Goal: Check status: Check status

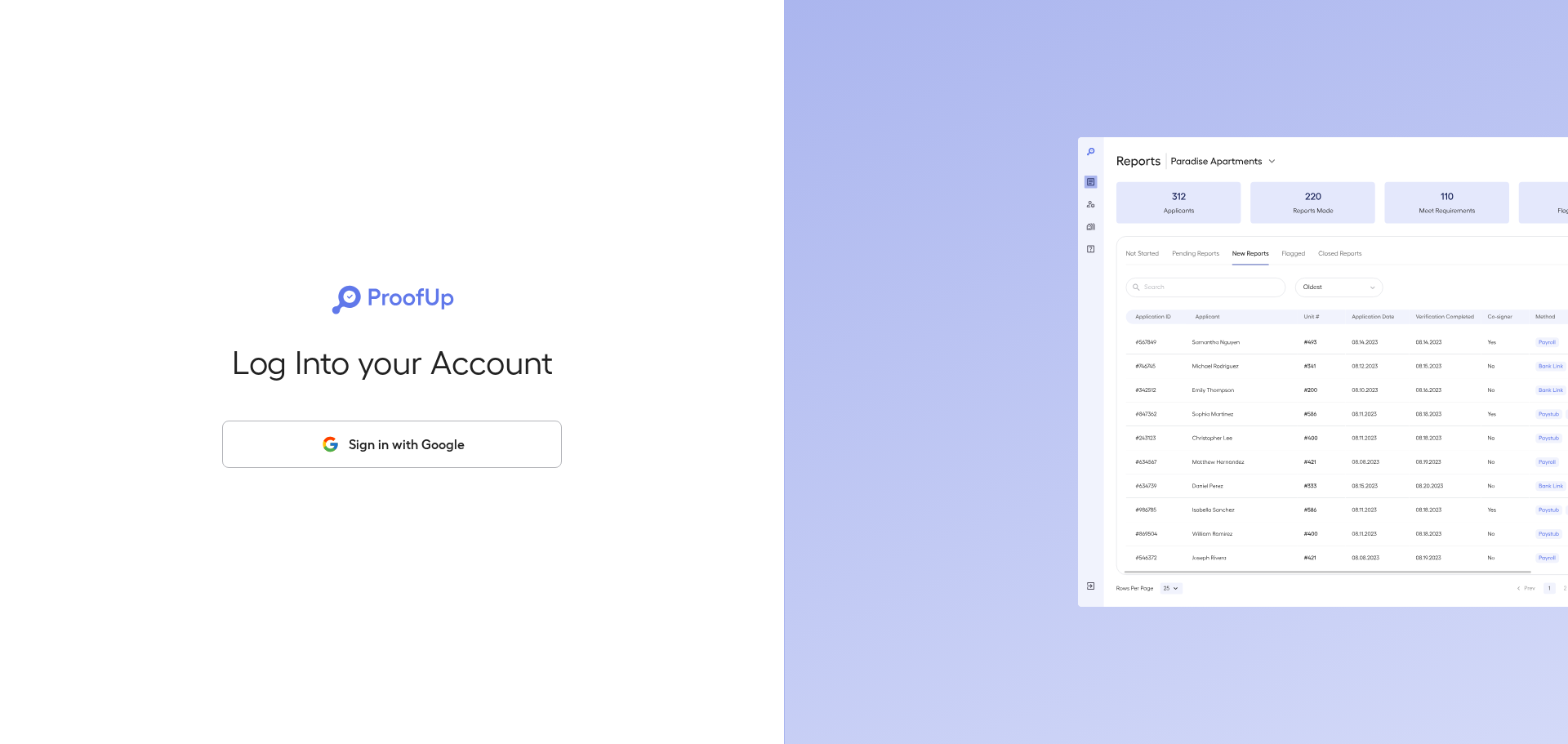
click at [446, 416] on div "Log Into your Account Sign in with Google" at bounding box center [392, 372] width 732 height 744
click at [446, 436] on button "Sign in with Google" at bounding box center [392, 444] width 340 height 47
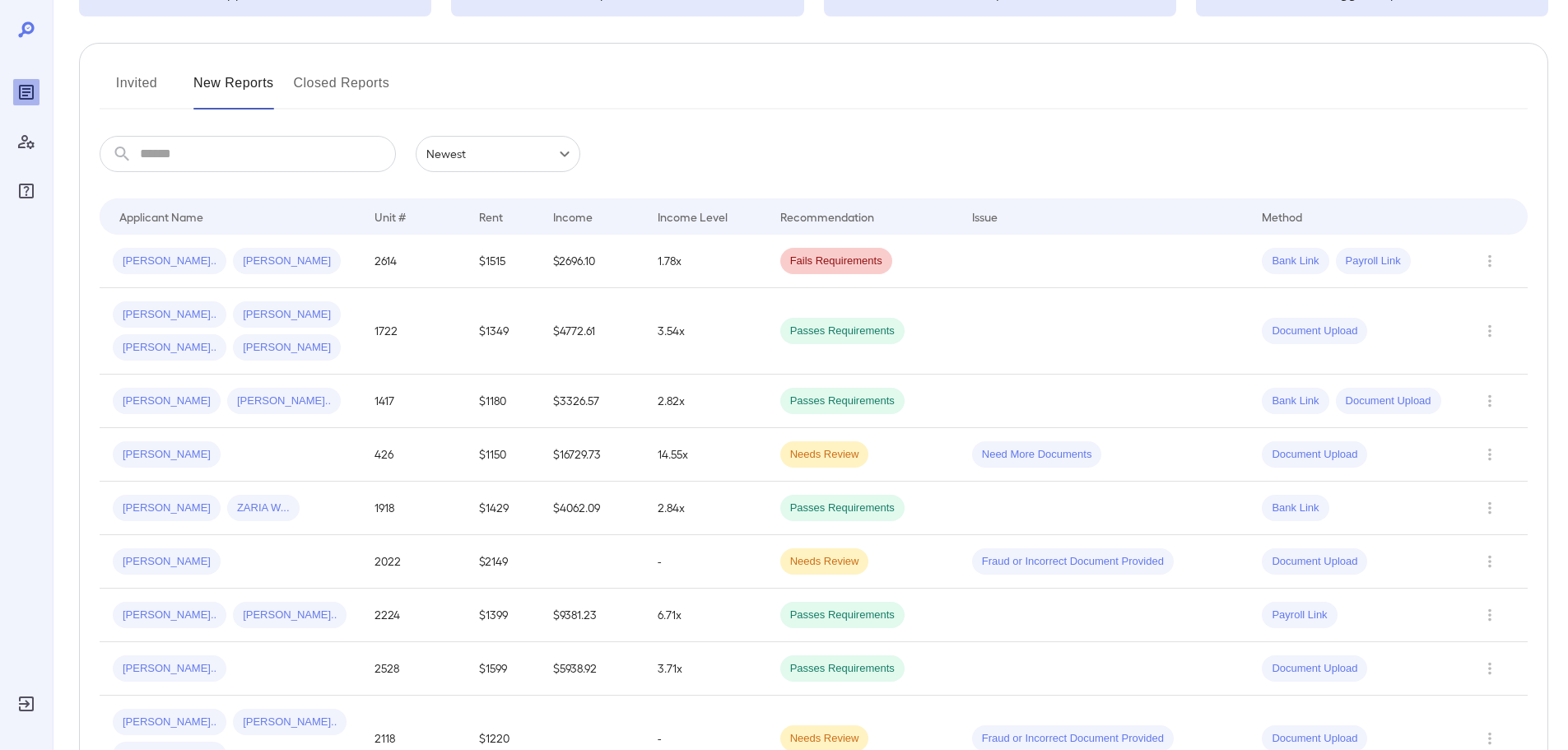
scroll to position [165, 0]
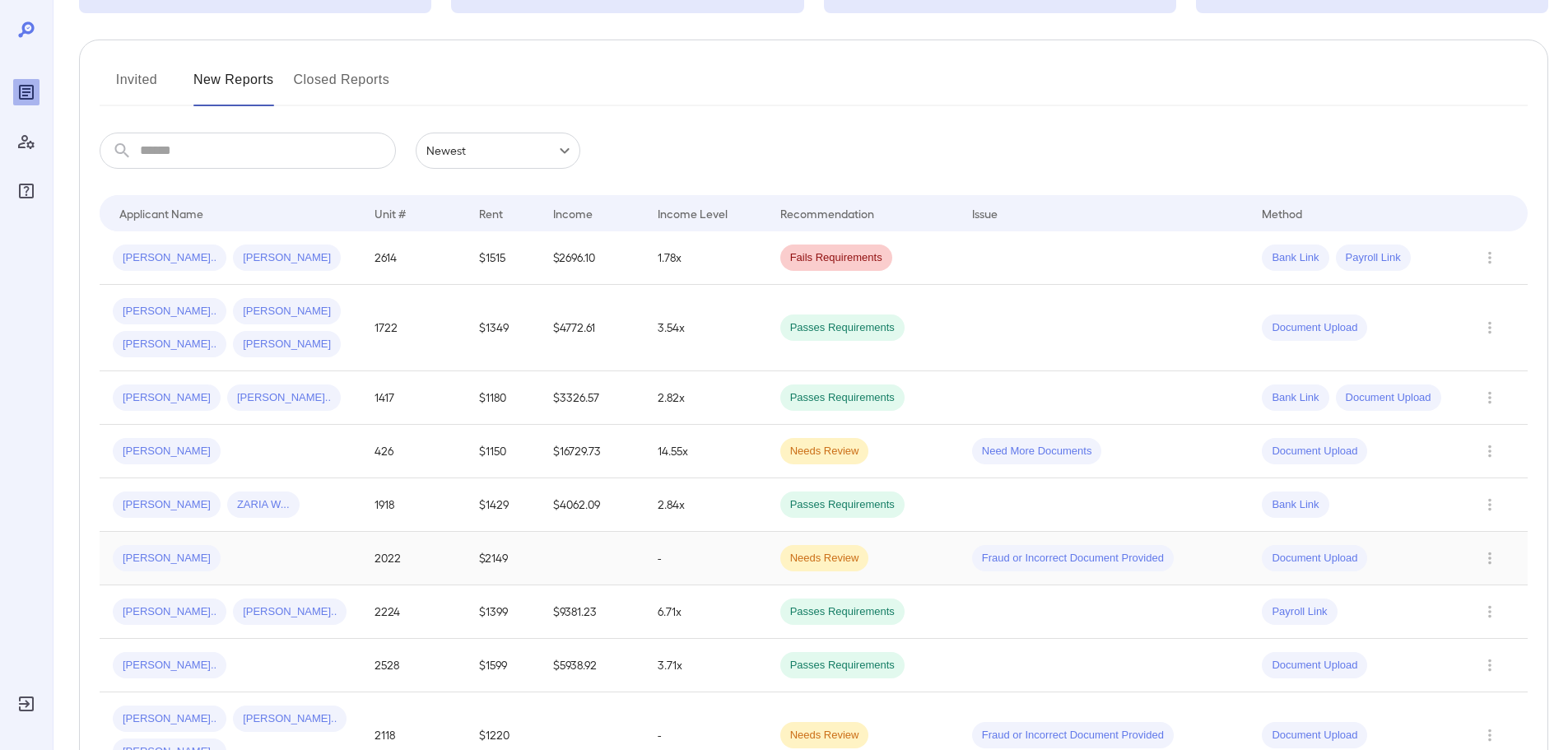
click at [191, 556] on span "[PERSON_NAME]" at bounding box center [166, 558] width 108 height 15
